Goal: Obtain resource: Download file/media

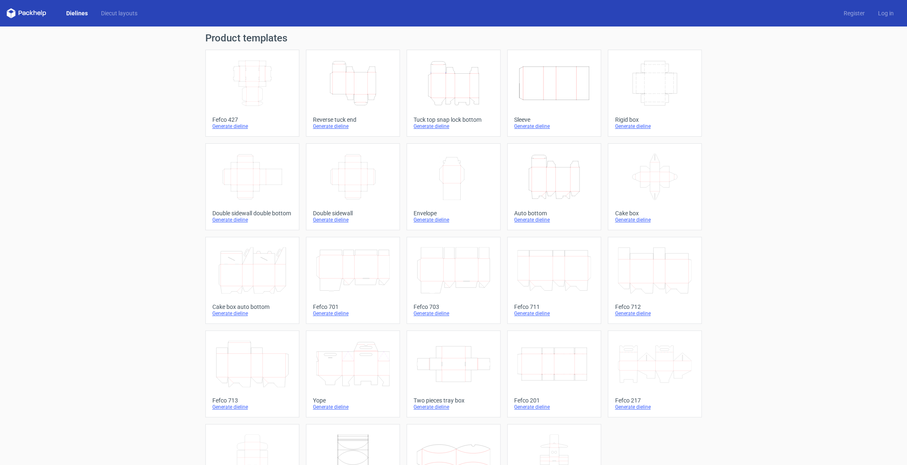
click at [467, 85] on icon "Height Depth Width" at bounding box center [453, 83] width 73 height 46
click at [567, 178] on icon "Height Depth Width" at bounding box center [553, 177] width 73 height 46
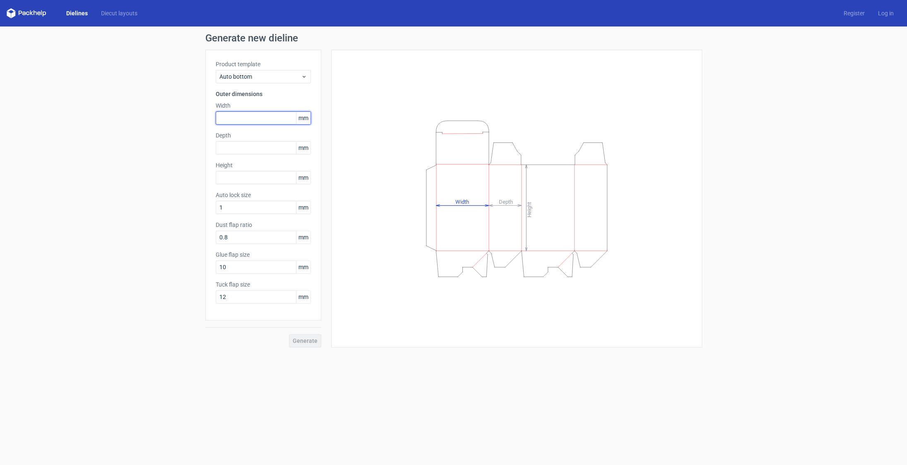
click at [261, 117] on input "text" at bounding box center [263, 117] width 95 height 13
type input "140"
click at [259, 150] on input "text" at bounding box center [263, 147] width 95 height 13
type input "100"
click at [254, 180] on input "text" at bounding box center [263, 177] width 95 height 13
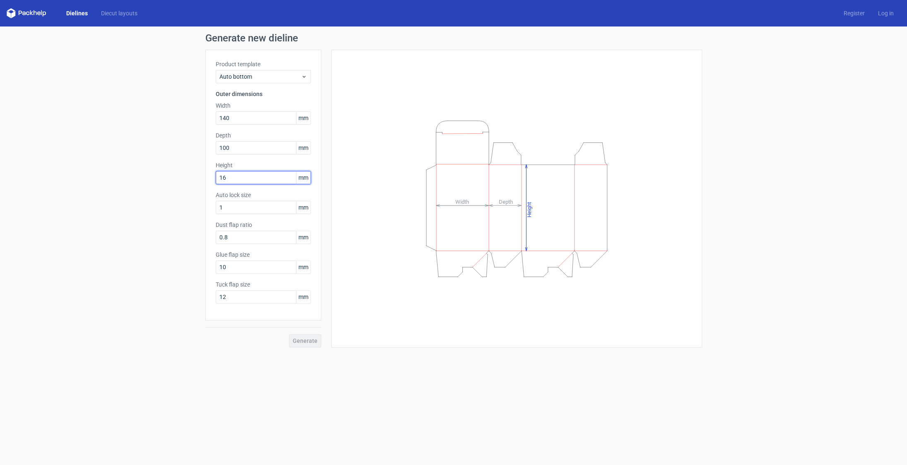
type input "160"
click at [264, 211] on input "1" at bounding box center [263, 207] width 95 height 13
click at [272, 274] on input "10" at bounding box center [263, 266] width 95 height 13
type input "15"
click at [245, 236] on input "0.8" at bounding box center [263, 236] width 95 height 13
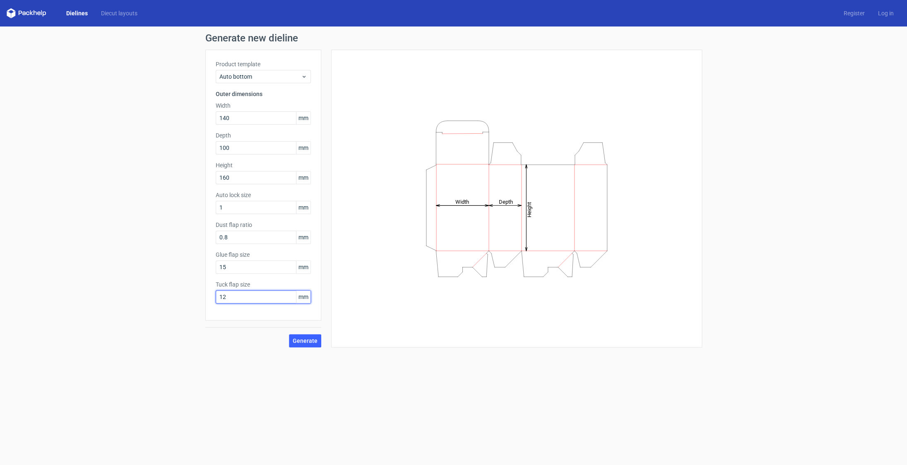
click at [263, 298] on input "12" at bounding box center [263, 296] width 95 height 13
type input "15"
click at [310, 341] on span "Generate" at bounding box center [305, 341] width 25 height 6
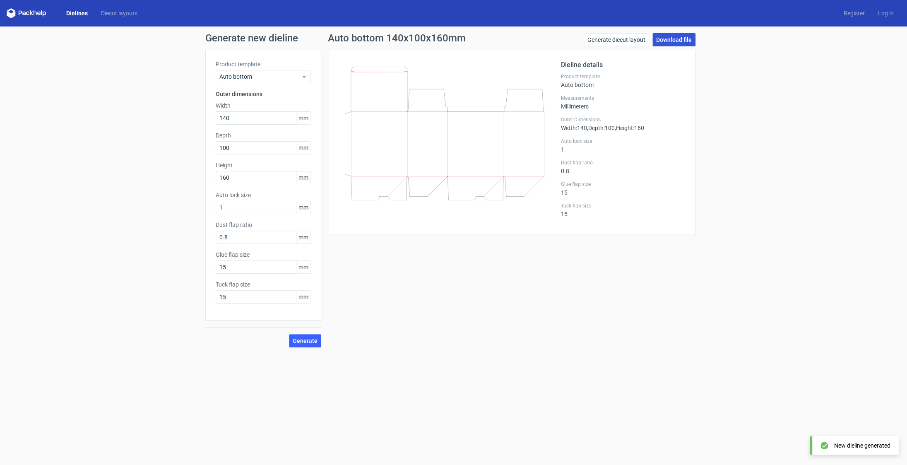
click at [680, 40] on link "Download file" at bounding box center [673, 39] width 43 height 13
